Goal: Task Accomplishment & Management: Manage account settings

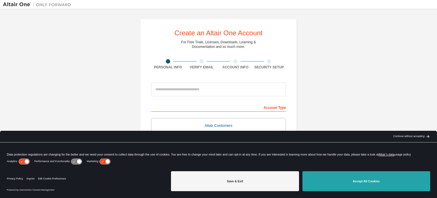
click at [352, 180] on button "Accept All Cookies" at bounding box center [366, 181] width 128 height 20
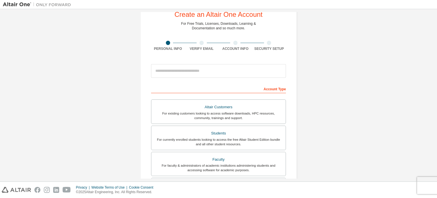
scroll to position [28, 0]
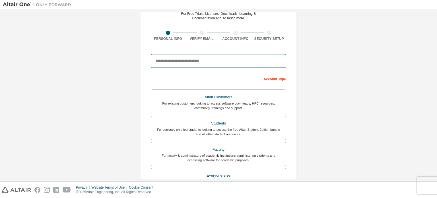
drag, startPoint x: 190, startPoint y: 61, endPoint x: 204, endPoint y: 62, distance: 14.8
click at [190, 61] on input "email" at bounding box center [218, 61] width 135 height 14
type input "**********"
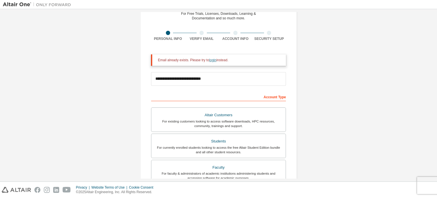
click at [209, 59] on link "login" at bounding box center [212, 60] width 7 height 4
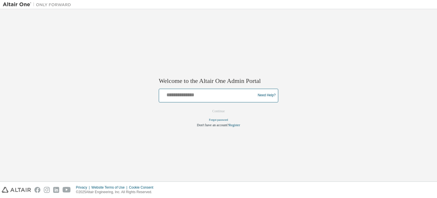
click at [203, 97] on input "text" at bounding box center [208, 94] width 94 height 8
type input "**********"
click at [217, 111] on button "Continue" at bounding box center [218, 111] width 24 height 9
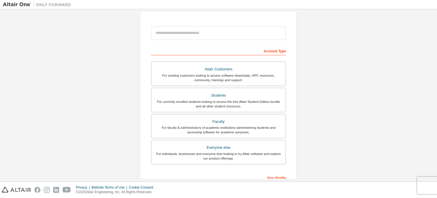
scroll to position [57, 0]
click at [219, 67] on div "Altair Customers" at bounding box center [218, 69] width 127 height 8
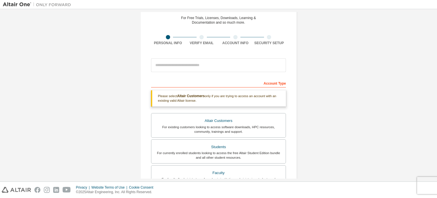
scroll to position [0, 0]
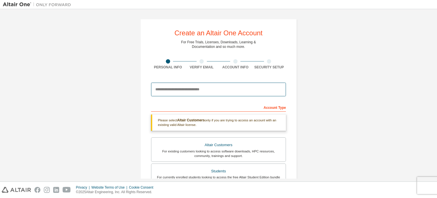
click at [188, 90] on input "email" at bounding box center [218, 89] width 135 height 14
type input "**********"
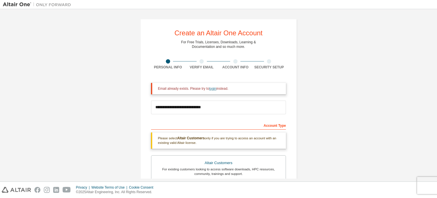
click at [211, 89] on link "login" at bounding box center [212, 88] width 7 height 4
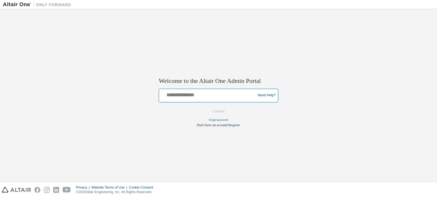
click at [205, 97] on input "text" at bounding box center [208, 94] width 94 height 8
type input "**********"
click at [219, 112] on button "Continue" at bounding box center [218, 111] width 24 height 9
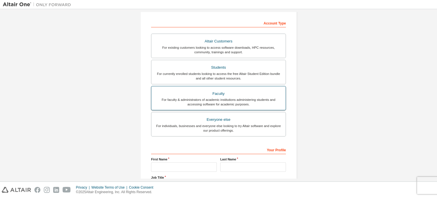
scroll to position [85, 0]
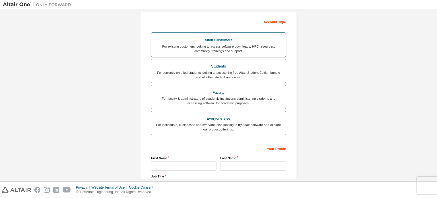
click at [215, 36] on div "Altair Customers" at bounding box center [218, 40] width 127 height 8
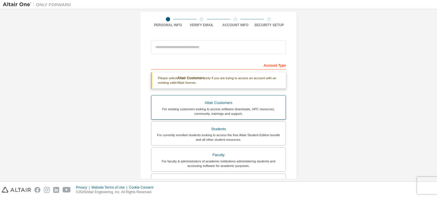
scroll to position [40, 0]
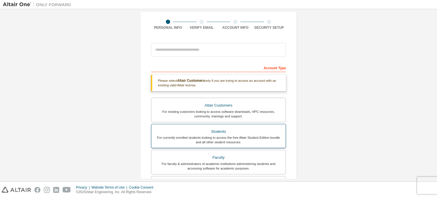
click at [204, 142] on div "For currently enrolled students looking to access the free Altair Student Editi…" at bounding box center [218, 139] width 127 height 9
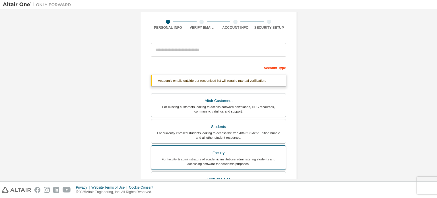
click at [216, 153] on div "Faculty" at bounding box center [218, 153] width 127 height 8
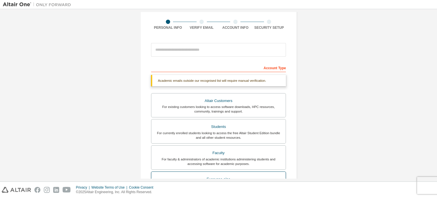
click at [214, 173] on label "Everyone else For individuals, businesses and everyone else looking to try Alta…" at bounding box center [218, 183] width 135 height 24
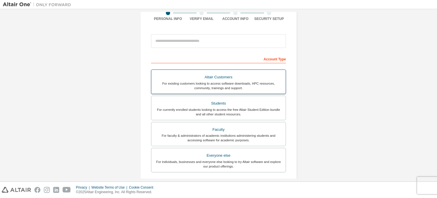
click at [227, 80] on div "Altair Customers" at bounding box center [218, 77] width 127 height 8
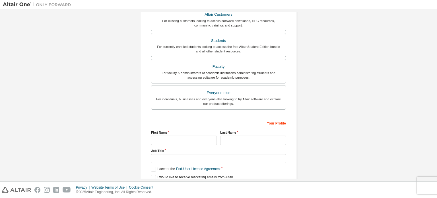
scroll to position [134, 0]
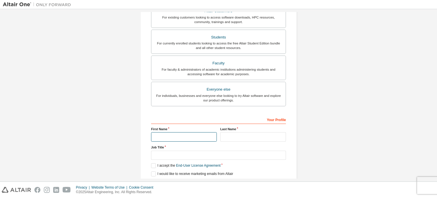
click at [168, 136] on input "text" at bounding box center [184, 136] width 66 height 9
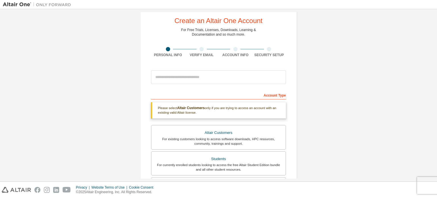
scroll to position [0, 0]
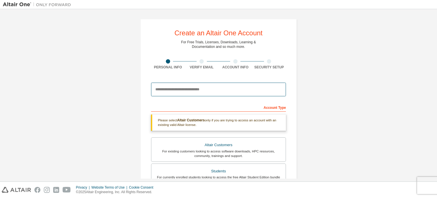
click at [202, 86] on input "email" at bounding box center [218, 89] width 135 height 14
type input "**********"
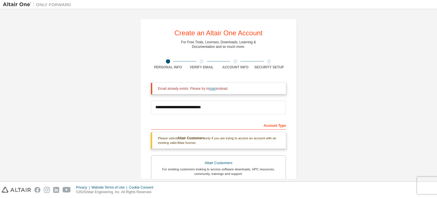
click at [209, 90] on link "login" at bounding box center [212, 88] width 7 height 4
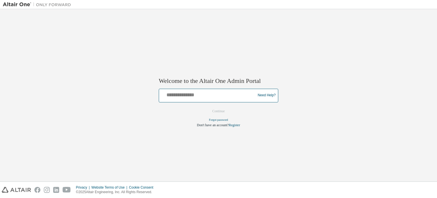
click at [209, 95] on input "text" at bounding box center [208, 94] width 94 height 8
type input "**********"
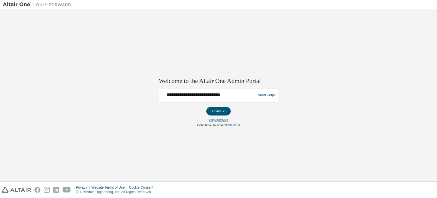
click at [222, 120] on link "Forgot password" at bounding box center [218, 119] width 19 height 3
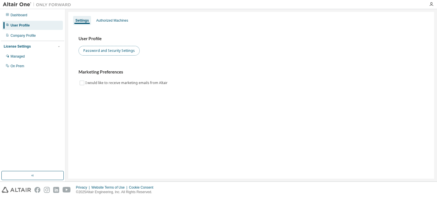
click at [125, 50] on button "Password and Security Settings" at bounding box center [108, 51] width 61 height 10
click at [21, 24] on div "User Profile" at bounding box center [20, 25] width 19 height 5
click at [123, 51] on button "Password and Security Settings" at bounding box center [108, 51] width 61 height 10
